Goal: Task Accomplishment & Management: Manage account settings

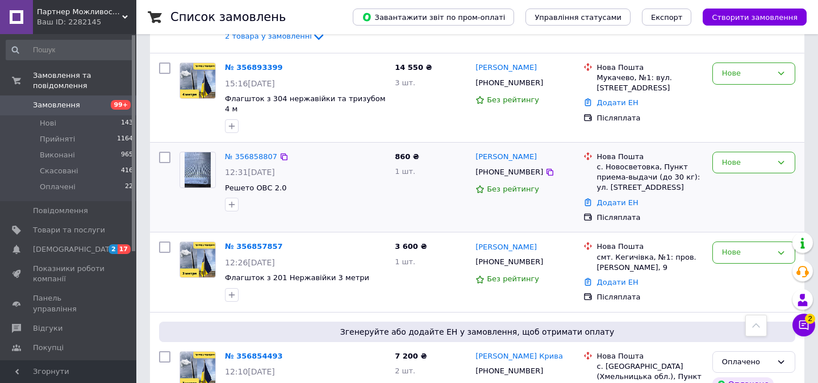
scroll to position [160, 0]
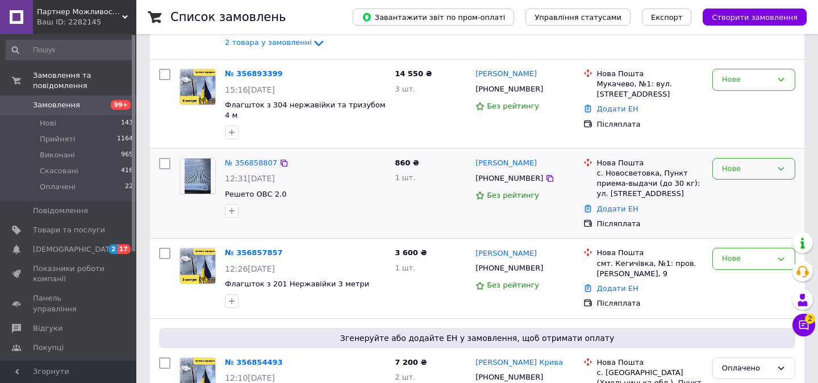
click at [781, 169] on icon at bounding box center [782, 168] width 6 height 3
click at [738, 193] on li "Прийнято" at bounding box center [754, 192] width 82 height 21
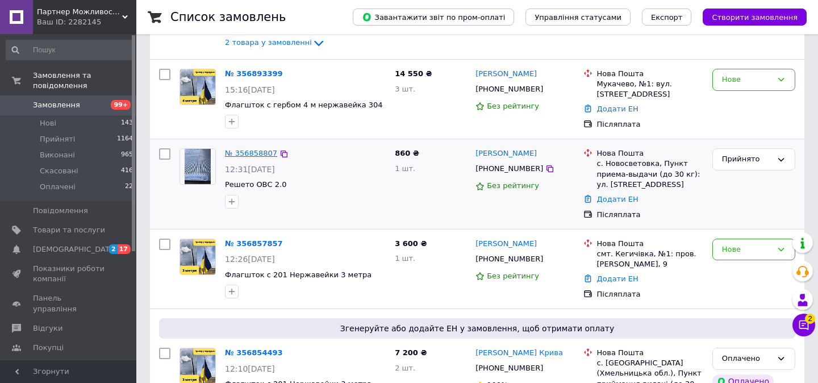
click at [253, 153] on link "№ 356858807" at bounding box center [251, 153] width 52 height 9
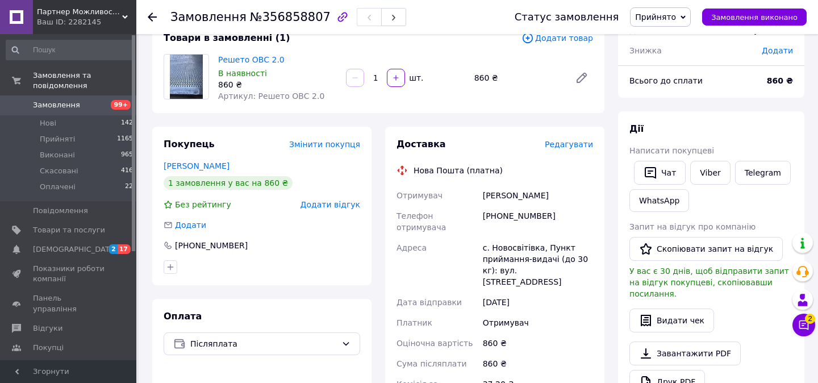
scroll to position [76, 0]
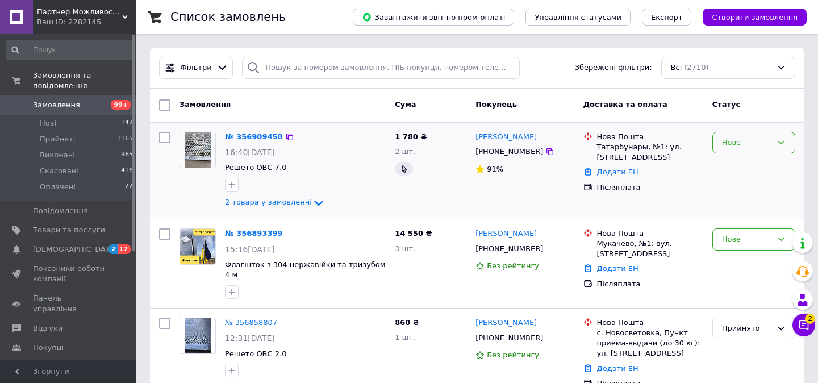
click at [784, 141] on icon at bounding box center [781, 142] width 9 height 9
click at [748, 167] on li "Прийнято" at bounding box center [754, 166] width 82 height 21
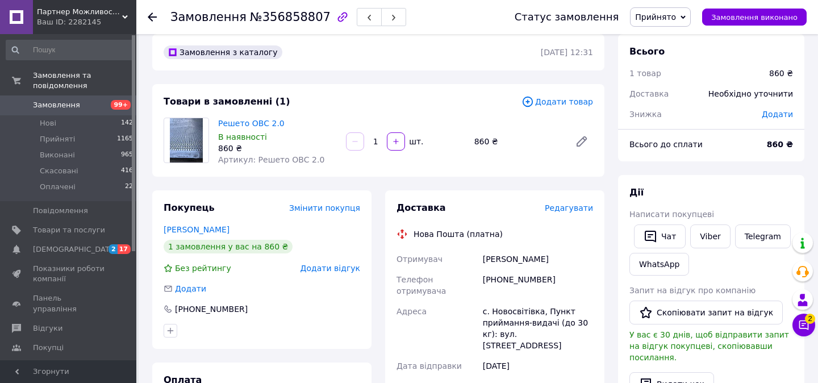
scroll to position [11, 0]
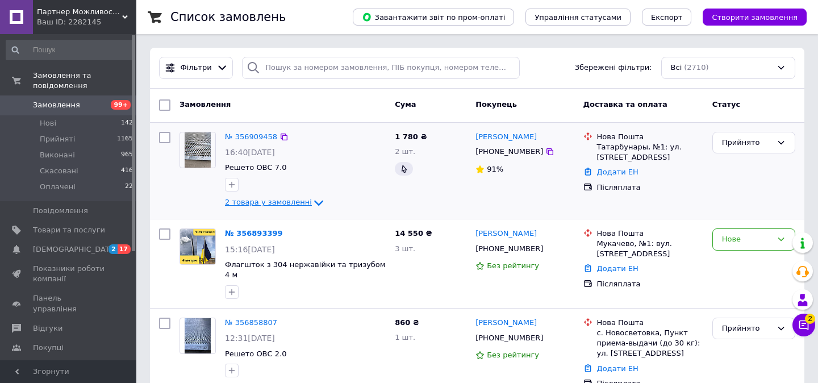
click at [255, 204] on span "2 товара у замовленні" at bounding box center [268, 202] width 87 height 9
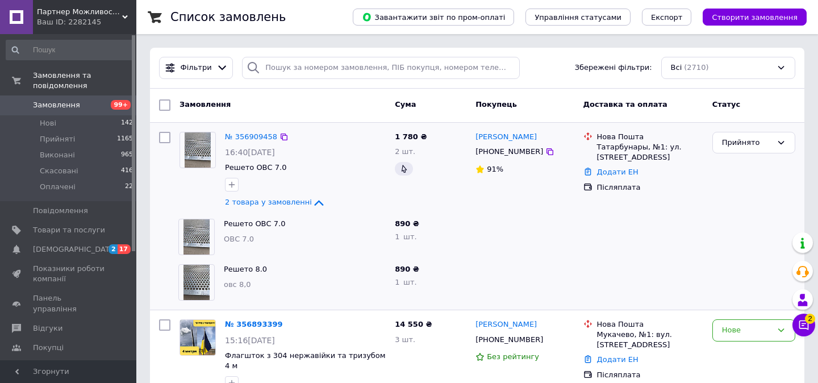
scroll to position [1, 0]
click at [246, 138] on link "№ 356909458" at bounding box center [251, 136] width 52 height 9
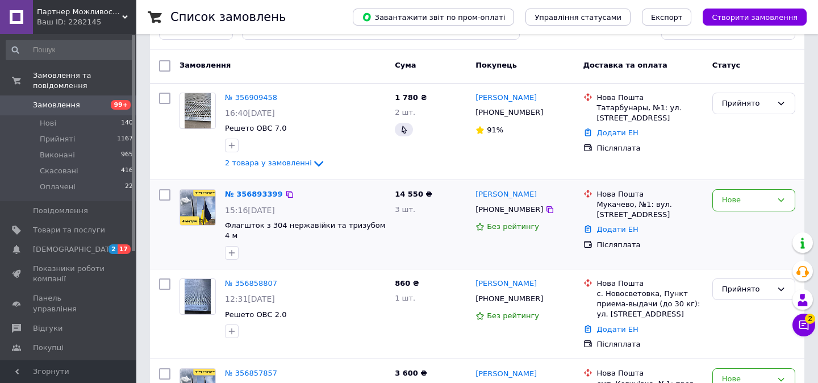
scroll to position [34, 0]
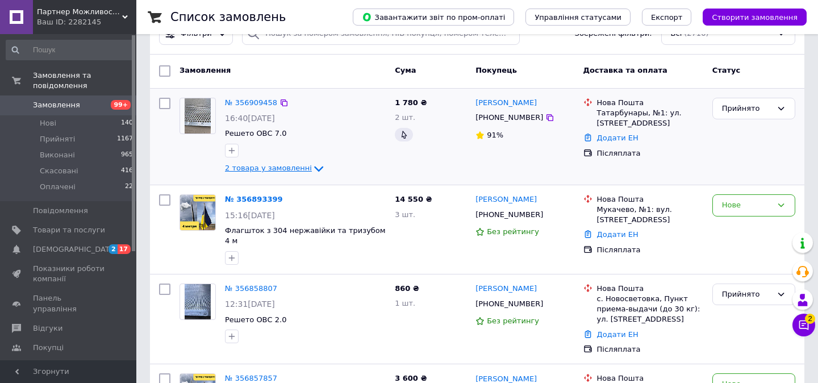
click at [314, 167] on icon at bounding box center [319, 169] width 14 height 14
